Goal: Task Accomplishment & Management: Manage account settings

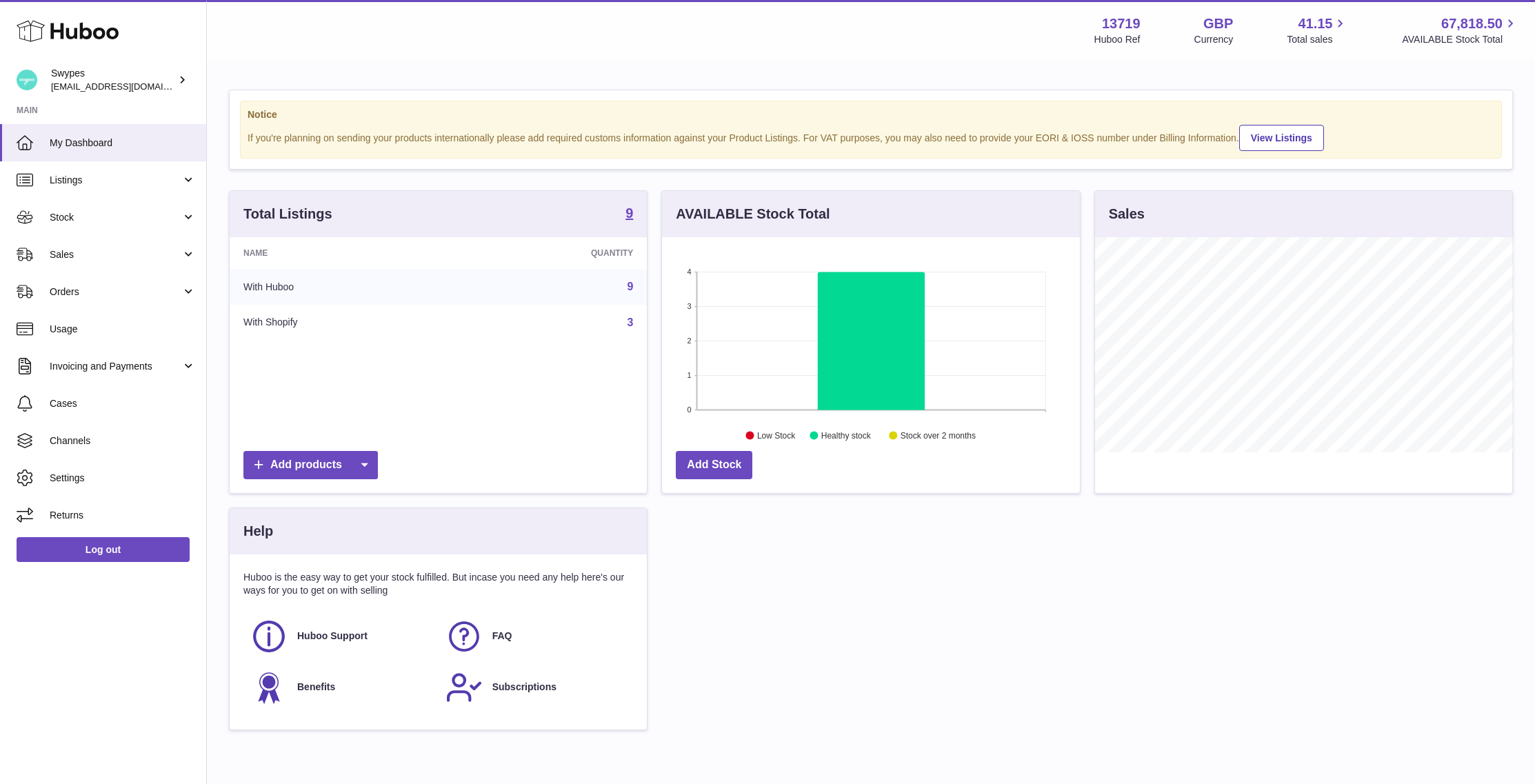
scroll to position [215, 417]
click at [43, 256] on link "Sales" at bounding box center [103, 254] width 206 height 37
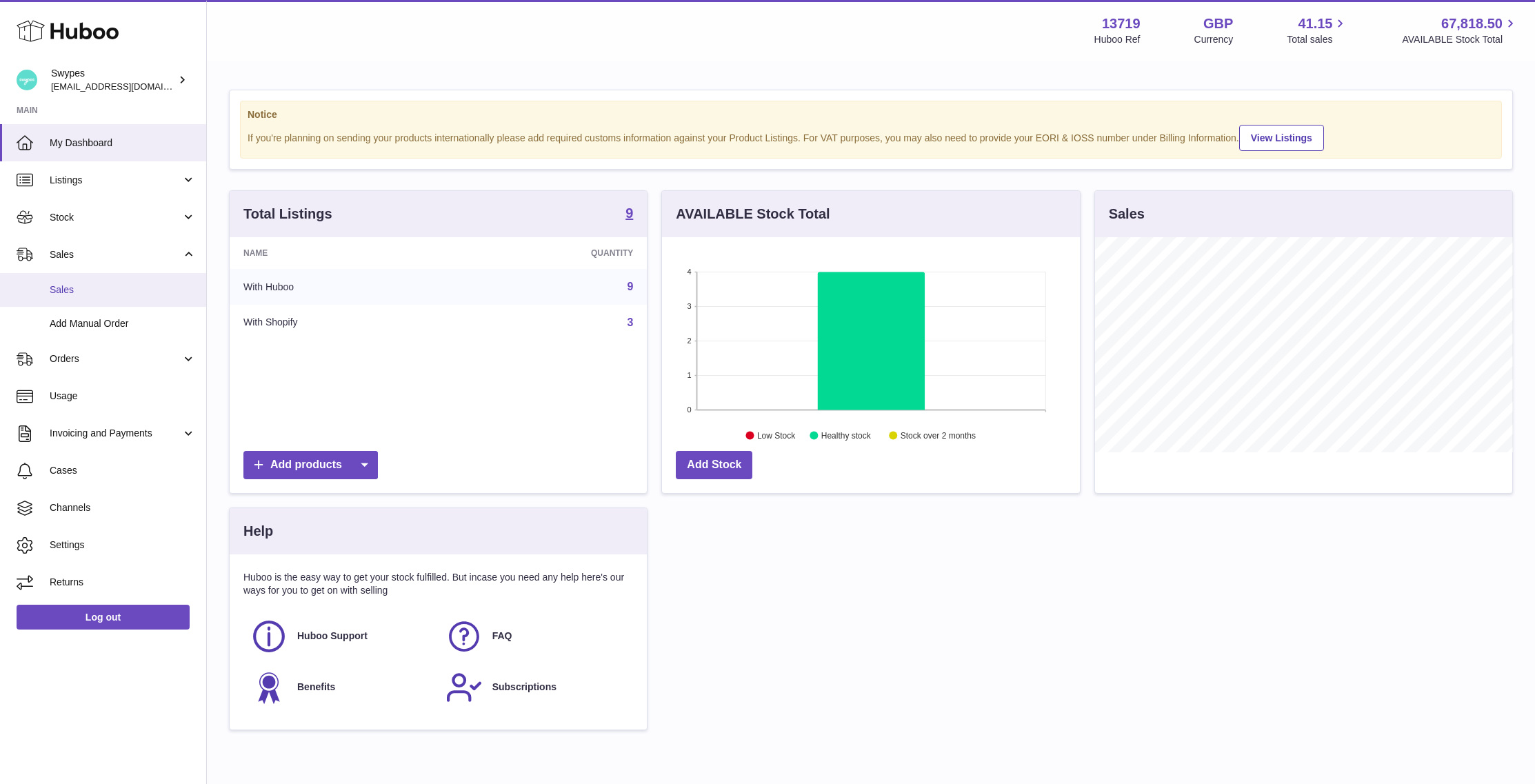
click at [63, 296] on link "Sales" at bounding box center [103, 289] width 206 height 33
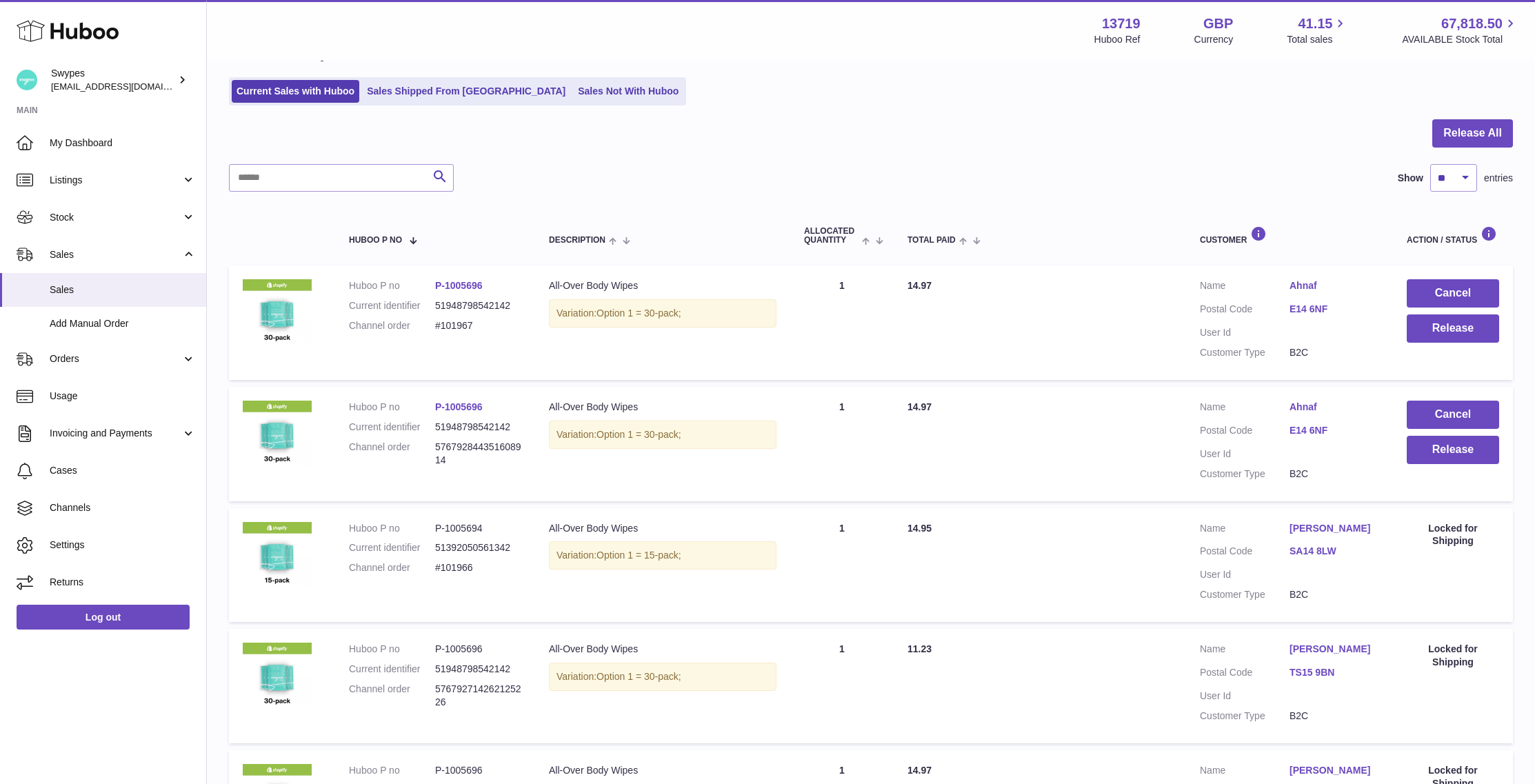
scroll to position [85, 0]
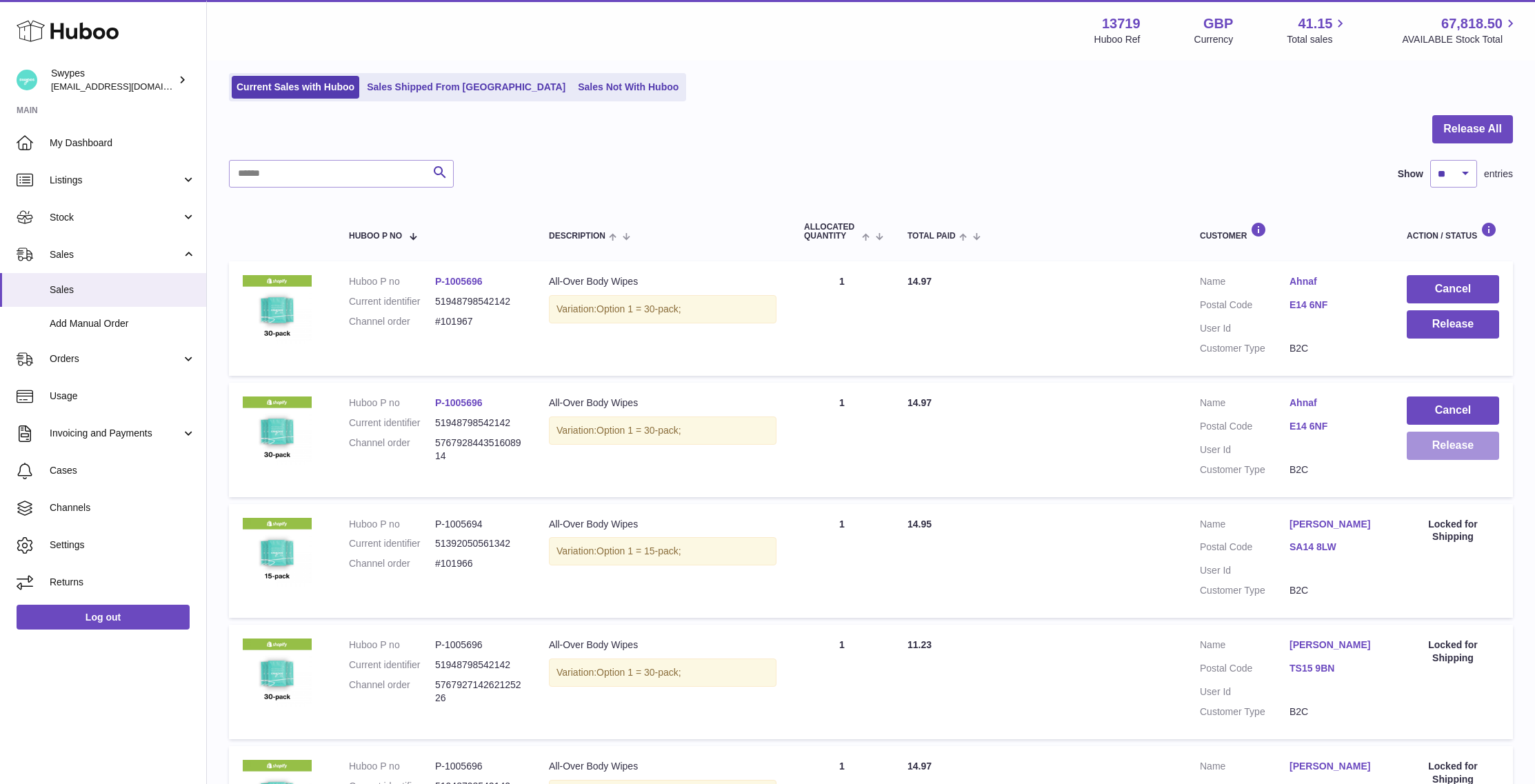
click at [1446, 445] on button "Release" at bounding box center [1452, 446] width 93 height 29
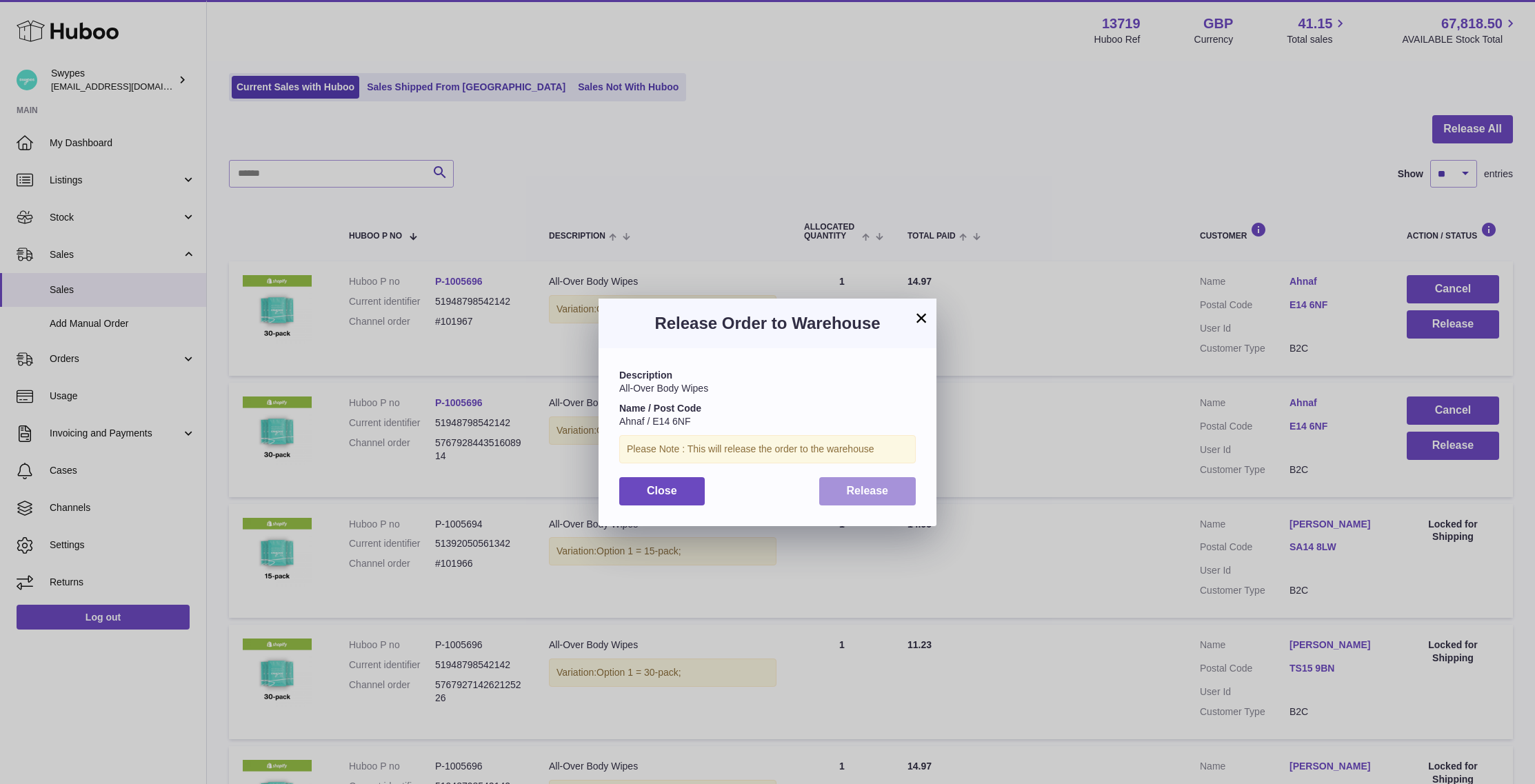
click at [871, 477] on button "Release" at bounding box center [867, 491] width 97 height 29
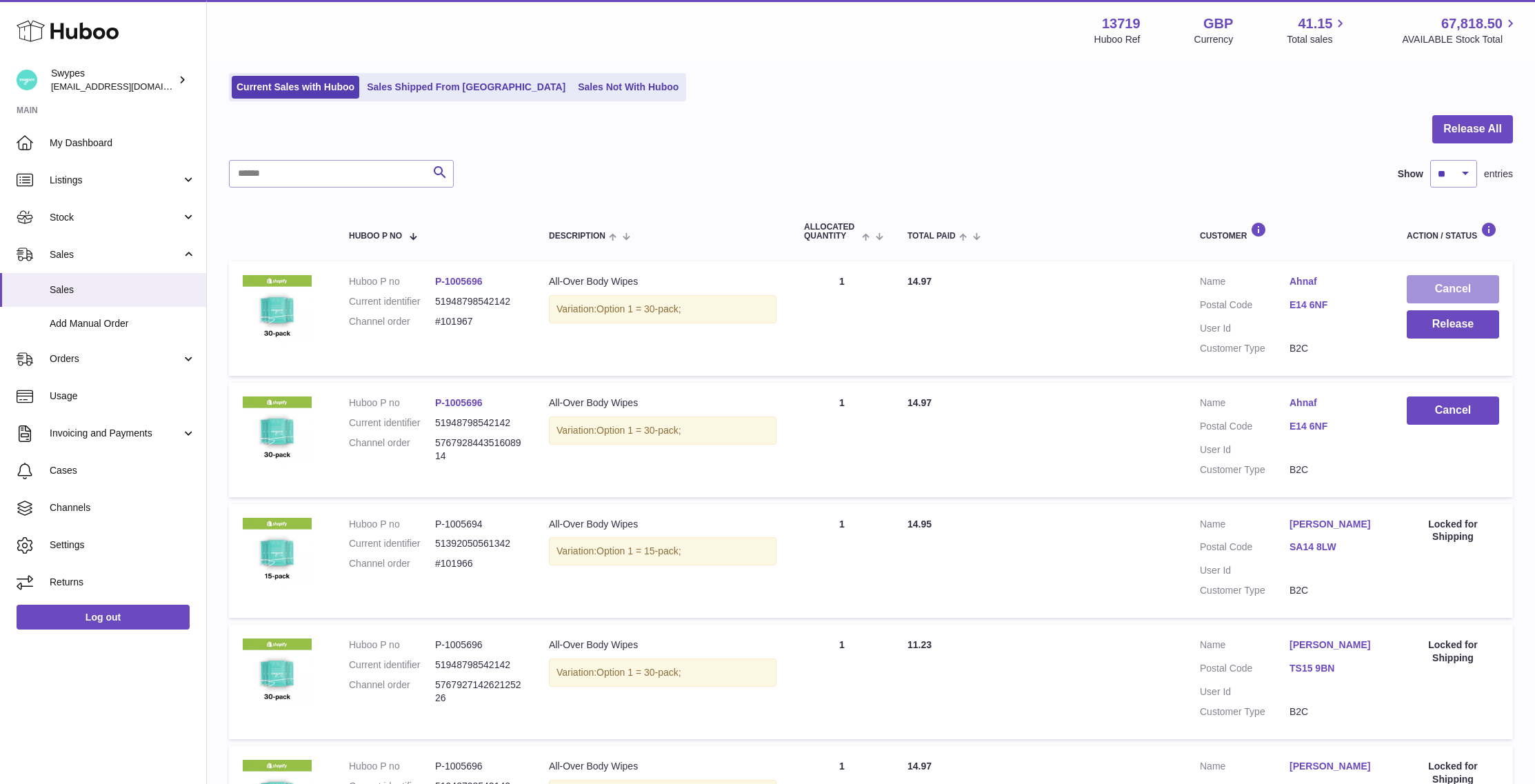
click at [1445, 278] on button "Cancel" at bounding box center [1452, 289] width 93 height 29
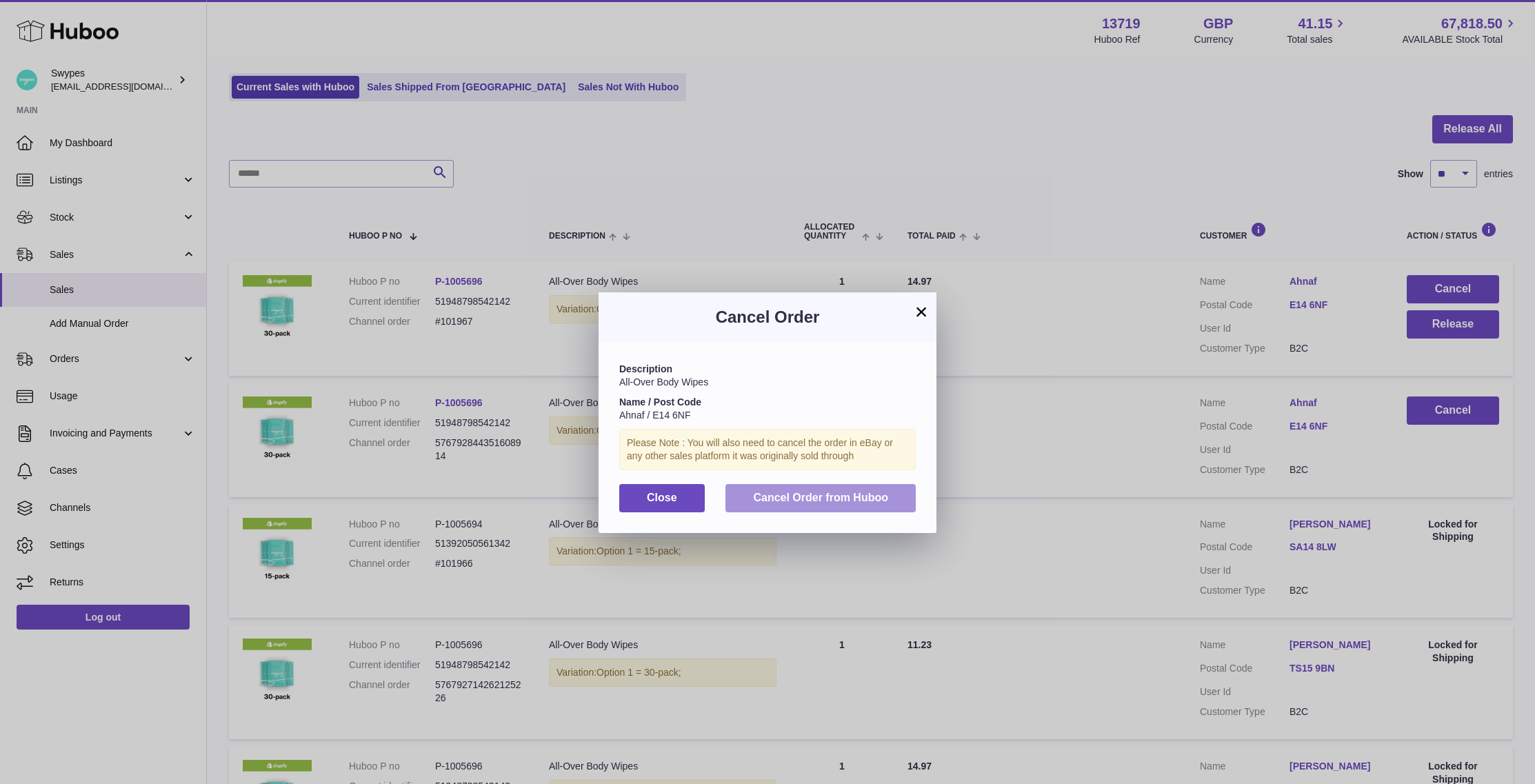
click at [888, 489] on button "Cancel Order from Huboo" at bounding box center [820, 498] width 190 height 29
